Goal: Information Seeking & Learning: Learn about a topic

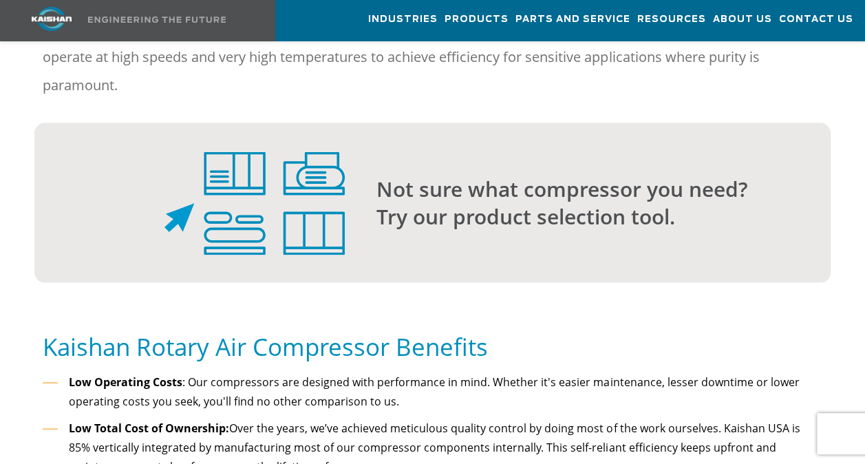
scroll to position [1238, 0]
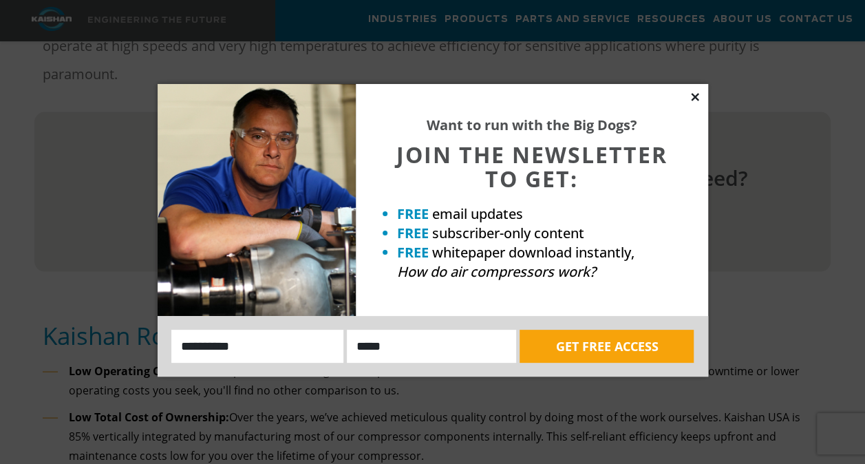
click at [692, 95] on icon at bounding box center [695, 97] width 8 height 8
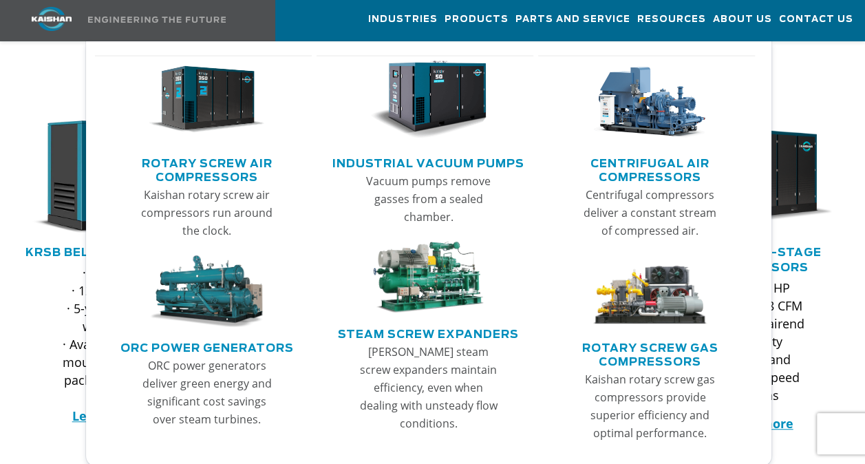
scroll to position [206, 0]
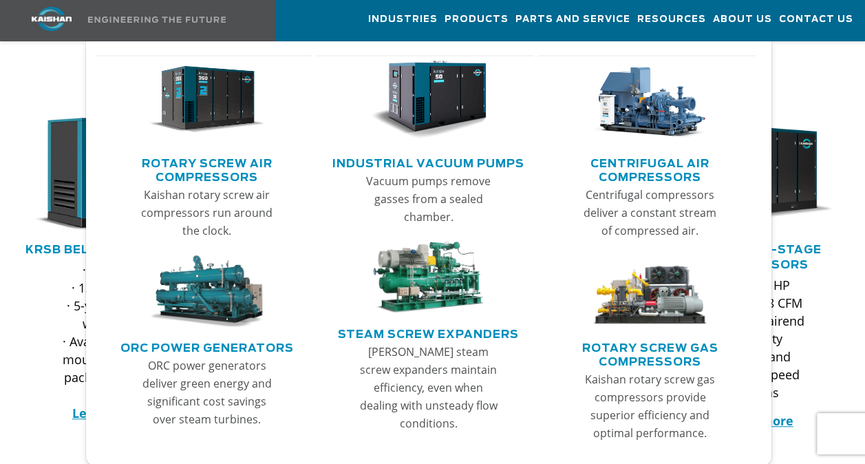
click at [652, 282] on img "Main menu" at bounding box center [650, 291] width 116 height 72
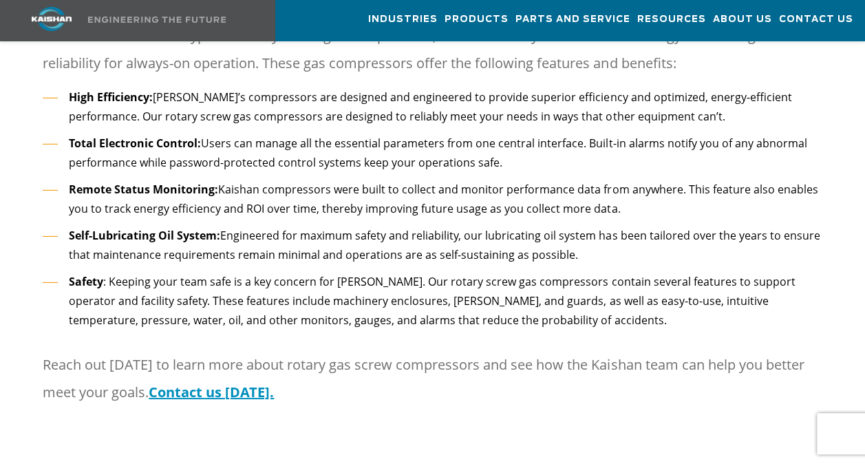
scroll to position [2064, 0]
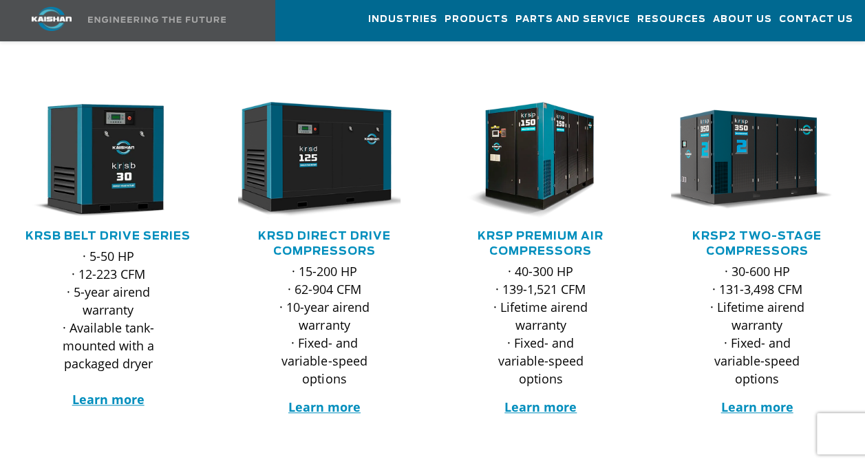
scroll to position [206, 0]
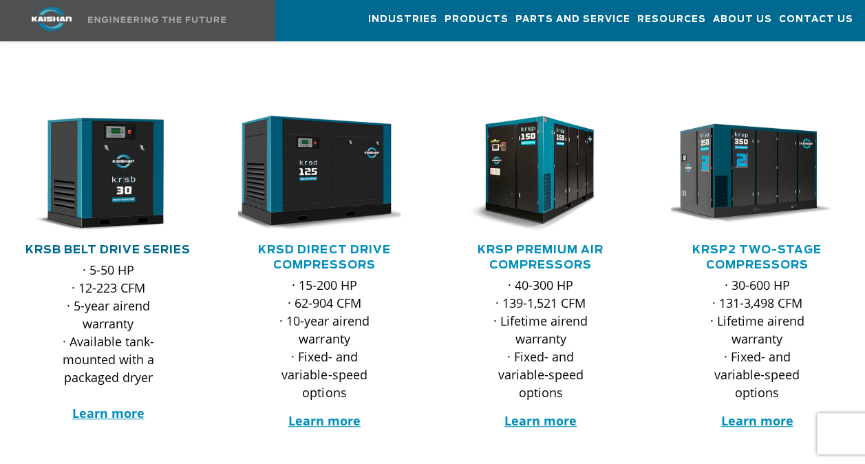
click at [105, 244] on link "KRSB Belt Drive Series" at bounding box center [107, 249] width 165 height 11
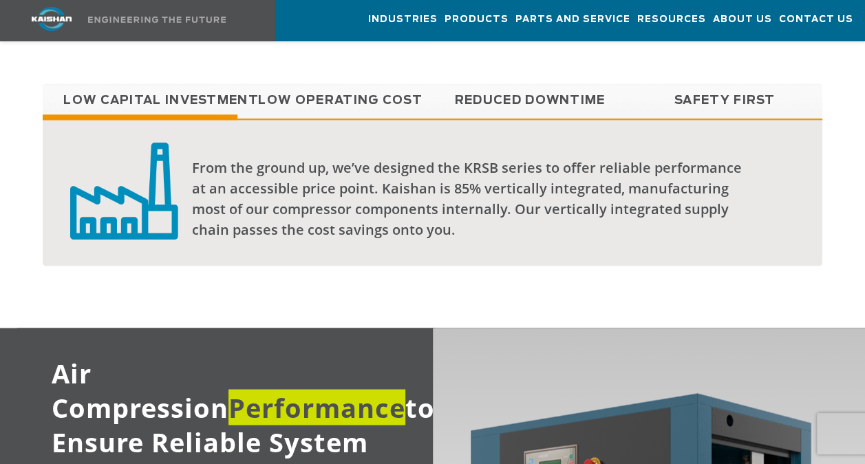
scroll to position [1238, 0]
